Goal: Task Accomplishment & Management: Use online tool/utility

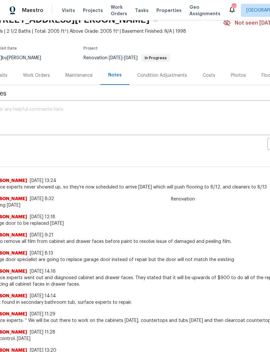
scroll to position [33, 12]
click at [181, 123] on textarea at bounding box center [171, 118] width 358 height 23
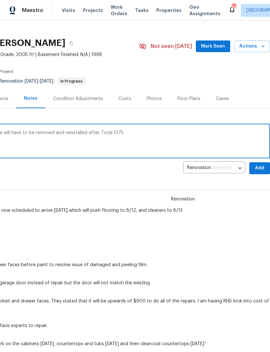
scroll to position [9, 96]
type textarea "Water heater stand has to be replaced take will have to be removed and reinstal…"
click at [259, 168] on span "Add" at bounding box center [259, 168] width 10 height 8
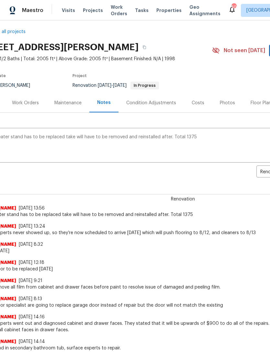
scroll to position [4, 19]
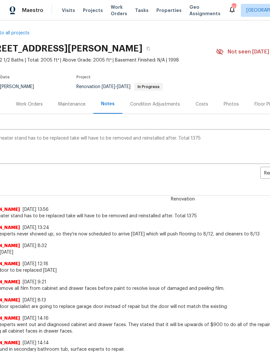
click at [39, 103] on div "Work Orders" at bounding box center [29, 104] width 27 height 6
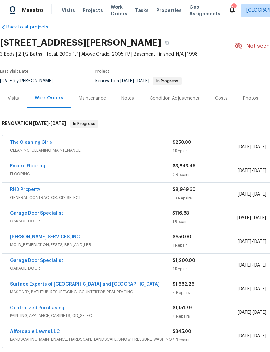
scroll to position [9, 0]
click at [32, 189] on link "RHD Property" at bounding box center [25, 189] width 30 height 5
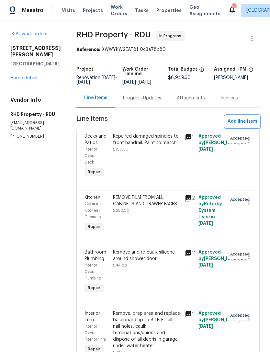
click at [247, 126] on span "Add line item" at bounding box center [242, 121] width 29 height 8
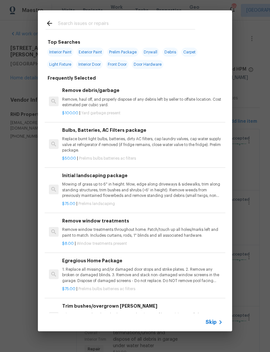
click at [107, 25] on input "text" at bounding box center [126, 24] width 137 height 10
type input "Water heater"
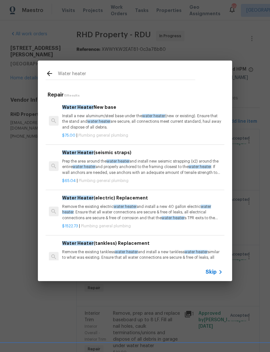
click at [127, 120] on p "Install a new aluminum/steel base under the water heater (new or existing). Ens…" at bounding box center [142, 121] width 161 height 17
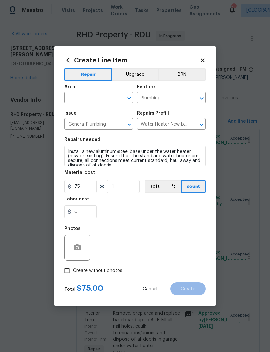
click at [93, 97] on input "text" at bounding box center [89, 98] width 50 height 10
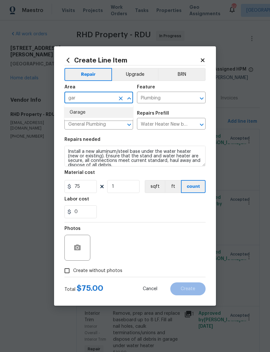
click at [97, 112] on li "Garage" at bounding box center [98, 112] width 69 height 11
type input "Garage"
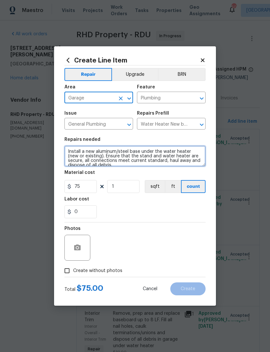
click at [107, 151] on textarea "Install a new aluminum/steel base under the water heater (new or existing). Ens…" at bounding box center [134, 156] width 141 height 21
click at [101, 152] on textarea "Install a new aluminum/steel base under the water heater (new or existing). Ens…" at bounding box center [134, 156] width 141 height 21
click at [132, 149] on textarea "Install a new aluminum/steel base under the water heater (new or existing). Ens…" at bounding box center [134, 156] width 141 height 21
click at [127, 149] on textarea "Install a new aluminum/steel base under the water heater (new or existing). Ens…" at bounding box center [134, 156] width 141 height 21
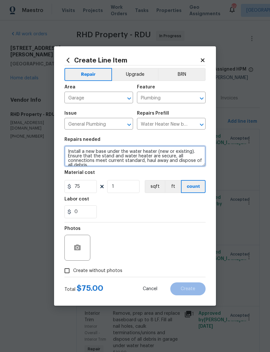
click at [146, 151] on textarea "Install a new base under the water heater (new or existing). Ensure that the st…" at bounding box center [134, 156] width 141 height 21
type textarea "Install a new base under the water heater (new or existing). Ensure that the st…"
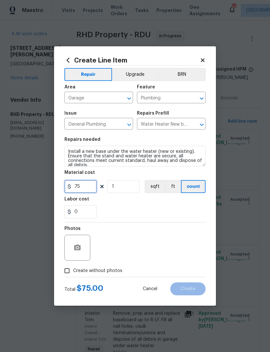
click at [89, 186] on input "75" at bounding box center [80, 186] width 32 height 13
type input "1375"
click at [151, 213] on div "0" at bounding box center [134, 211] width 141 height 13
click at [163, 213] on div "0" at bounding box center [134, 211] width 141 height 13
click at [70, 272] on input "Create without photos" at bounding box center [67, 270] width 12 height 12
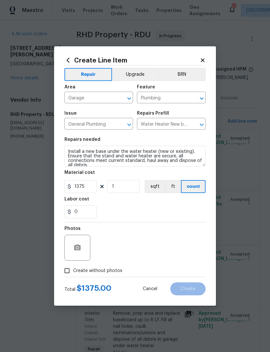
checkbox input "true"
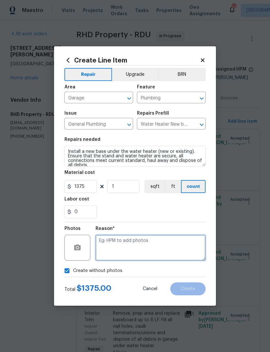
click at [145, 242] on textarea at bounding box center [150, 248] width 110 height 26
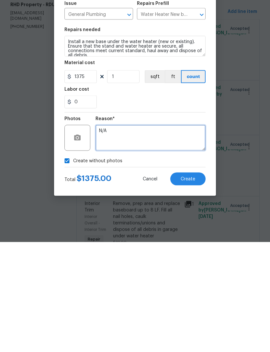
type textarea "N/A"
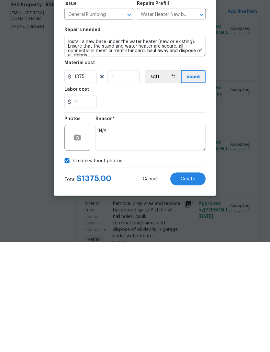
click at [194, 286] on span "Create" at bounding box center [188, 288] width 15 height 5
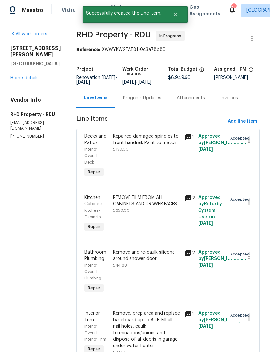
scroll to position [0, 0]
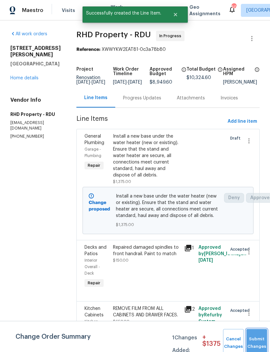
click at [256, 335] on button "Submit Changes" at bounding box center [256, 343] width 21 height 28
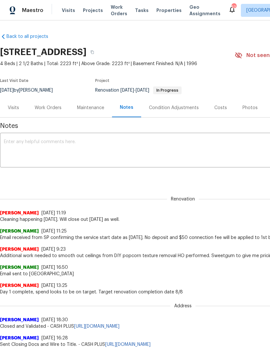
click at [31, 123] on span "Notes" at bounding box center [183, 126] width 366 height 6
click at [31, 161] on textarea at bounding box center [183, 151] width 358 height 23
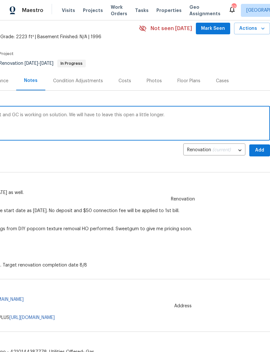
scroll to position [27, 96]
type textarea "Shower door that was ordered does not fit and GC is working on solution. We wil…"
click at [260, 148] on span "Add" at bounding box center [259, 150] width 10 height 8
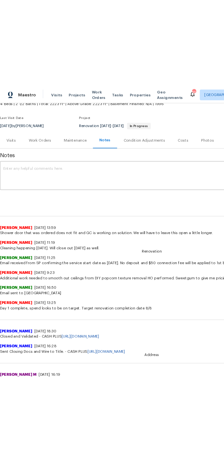
scroll to position [43, 0]
